Goal: Find specific page/section: Find specific page/section

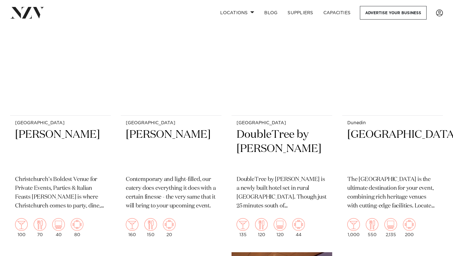
scroll to position [1288, 0]
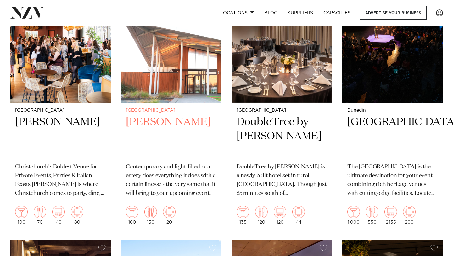
click at [134, 121] on h2 "[PERSON_NAME]" at bounding box center [171, 136] width 91 height 43
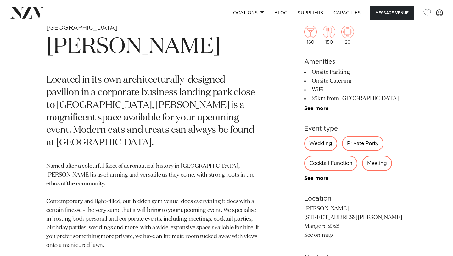
scroll to position [239, 0]
click at [358, 143] on div "Private Party" at bounding box center [363, 143] width 42 height 15
click at [415, 151] on div "Auckland [PERSON_NAME] Located in its own architecturally-designed pavilion in …" at bounding box center [226, 175] width 443 height 302
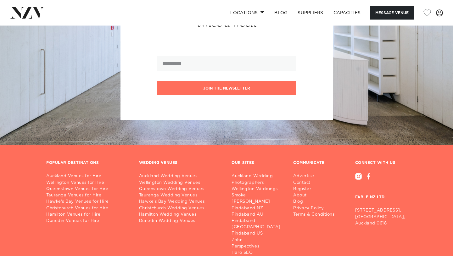
scroll to position [1197, 0]
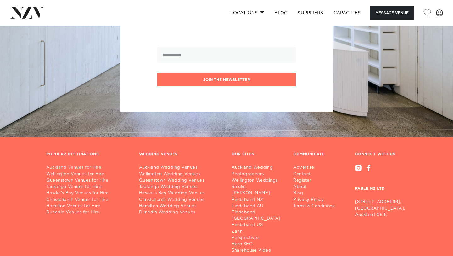
click at [71, 169] on link "Auckland Venues for Hire" at bounding box center [87, 167] width 83 height 6
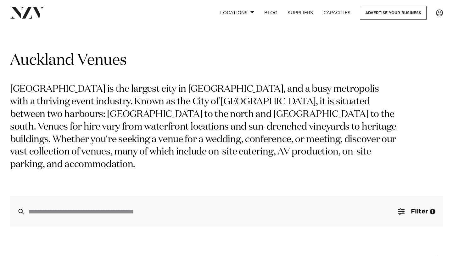
click at [353, 132] on p "Auckland is the largest city in New Zealand, and a busy metropolis with a thriv…" at bounding box center [204, 127] width 389 height 88
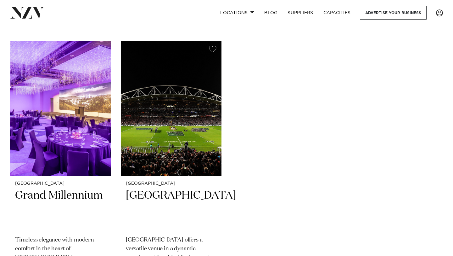
scroll to position [3527, 0]
